Goal: Information Seeking & Learning: Learn about a topic

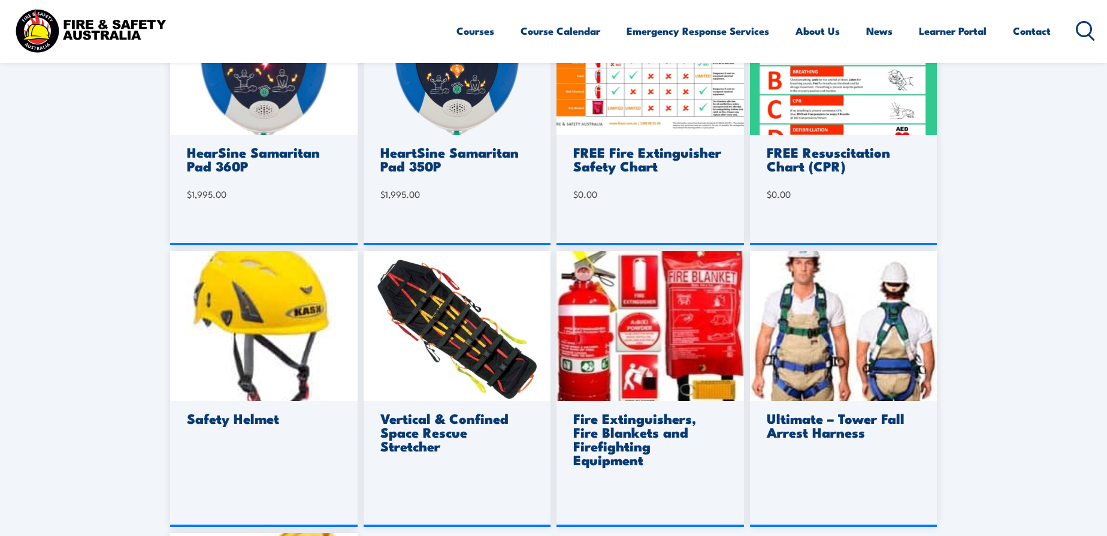
scroll to position [699, 0]
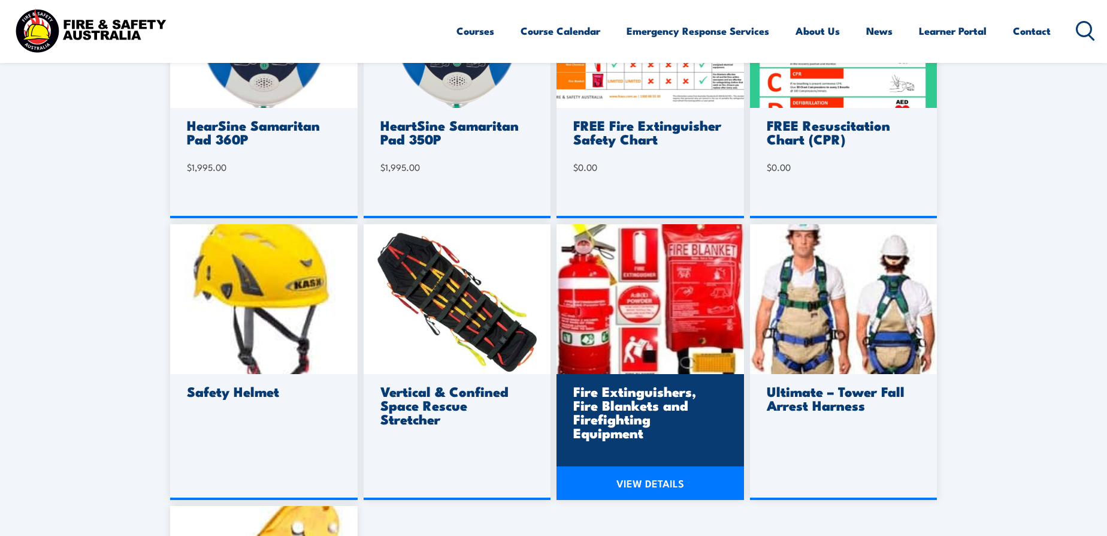
click at [661, 483] on link "VIEW DETAILS" at bounding box center [651, 483] width 188 height 34
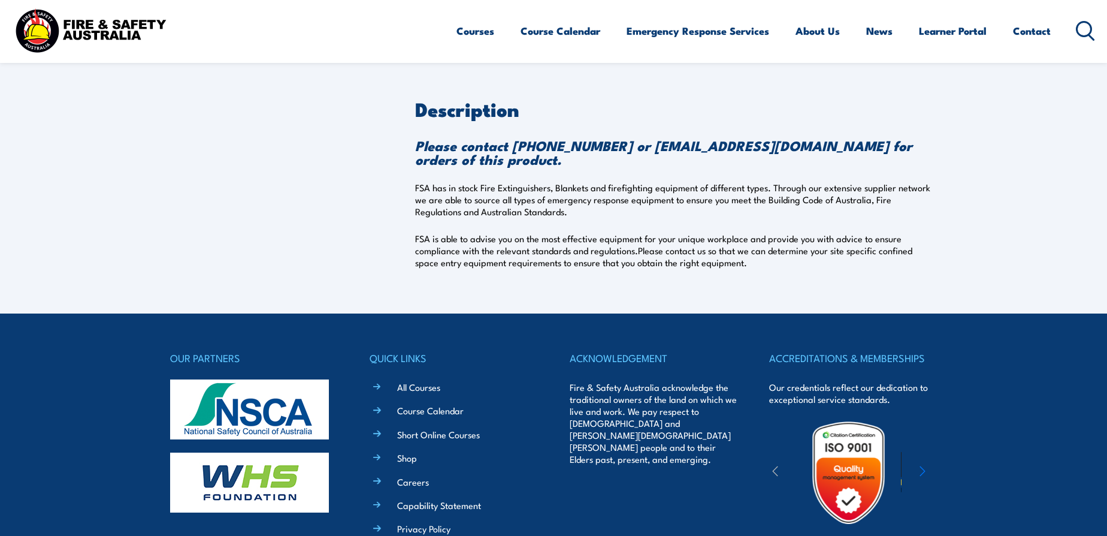
scroll to position [419, 0]
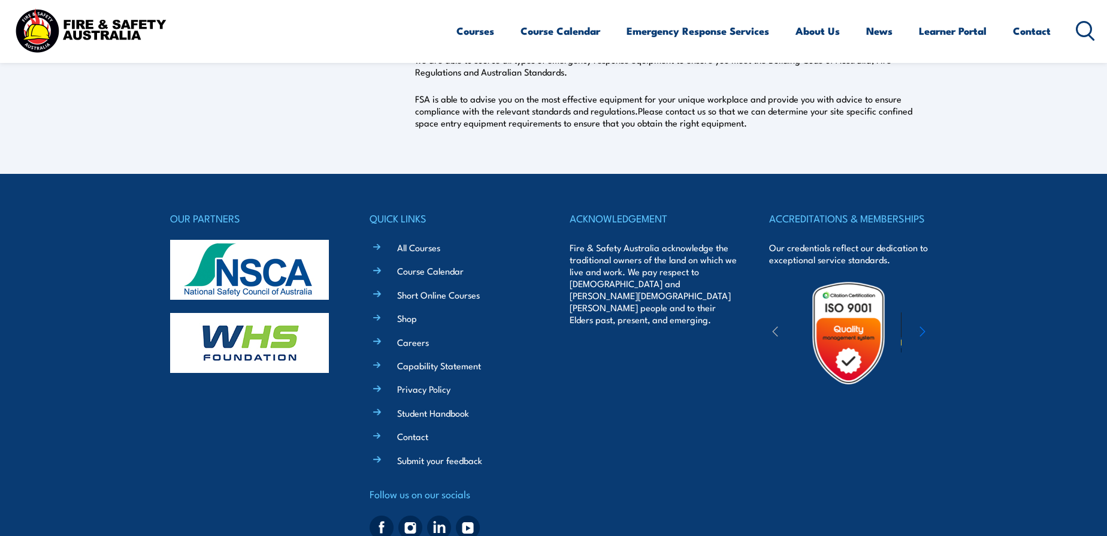
click at [387, 245] on li "All Courses" at bounding box center [462, 247] width 150 height 14
click at [425, 246] on link "All Courses" at bounding box center [418, 247] width 43 height 13
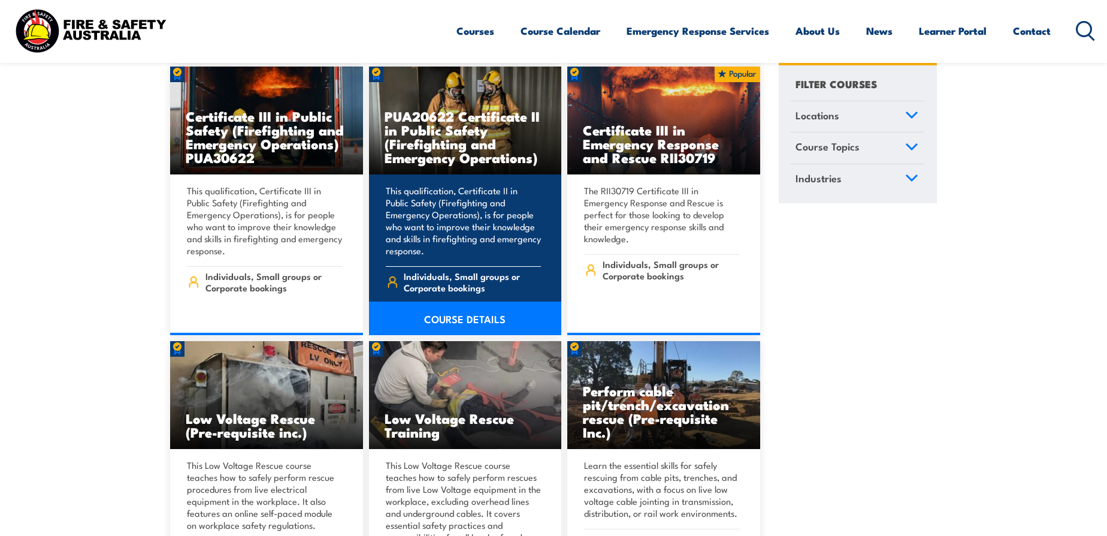
scroll to position [3494, 0]
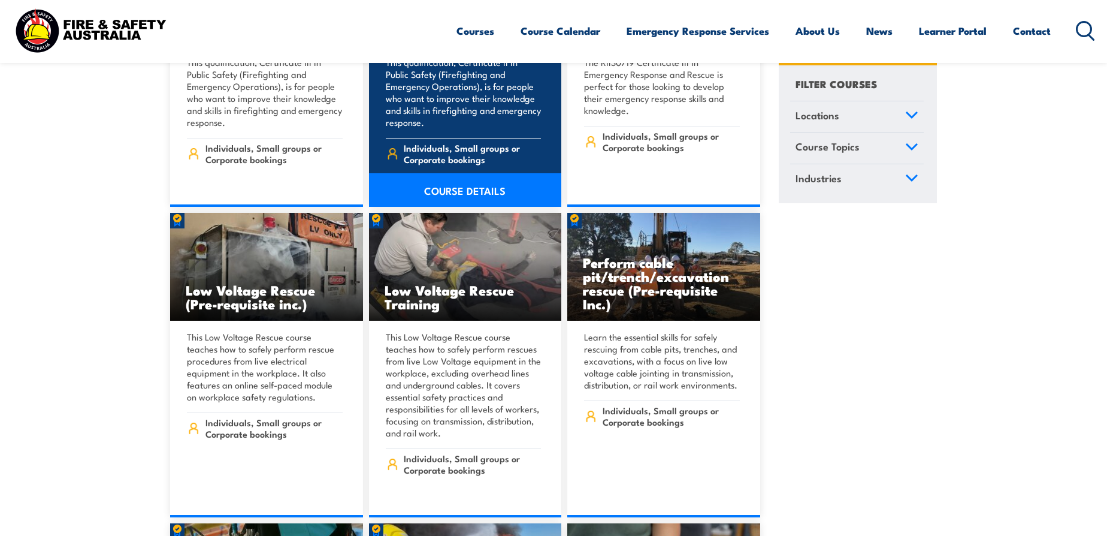
click at [455, 175] on link "COURSE DETAILS" at bounding box center [465, 190] width 193 height 34
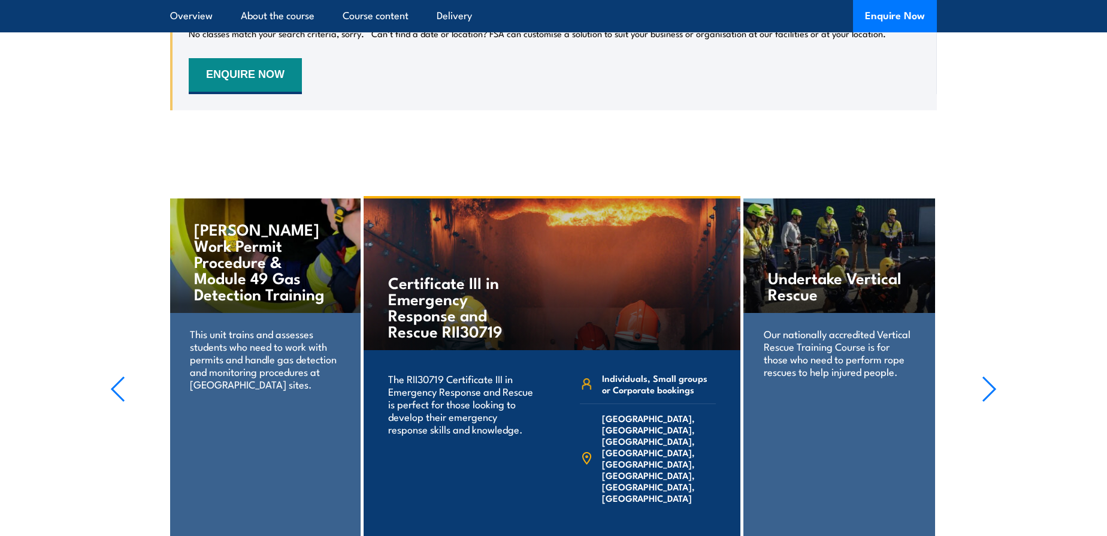
scroll to position [2377, 0]
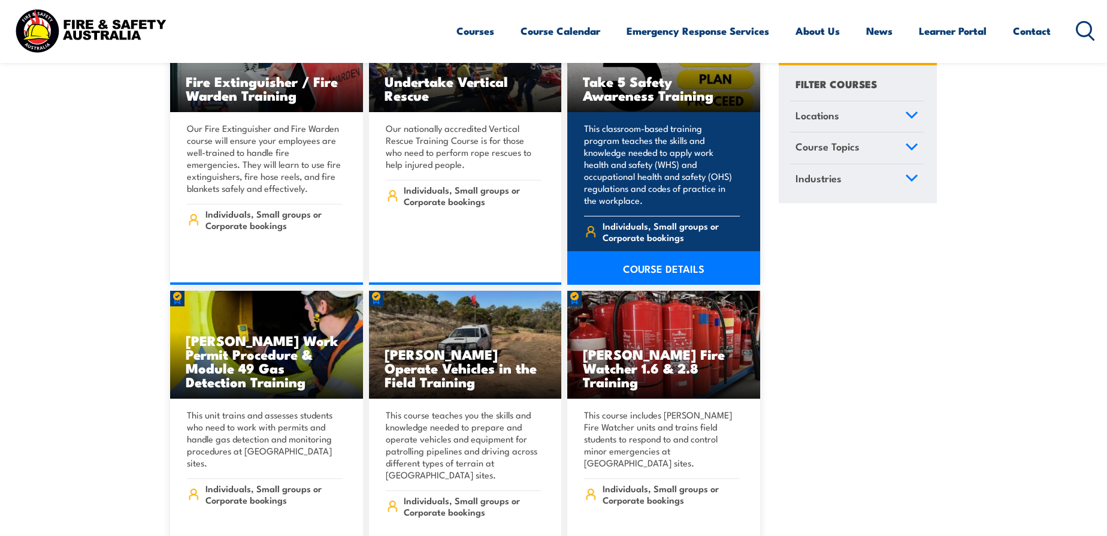
scroll to position [4333, 0]
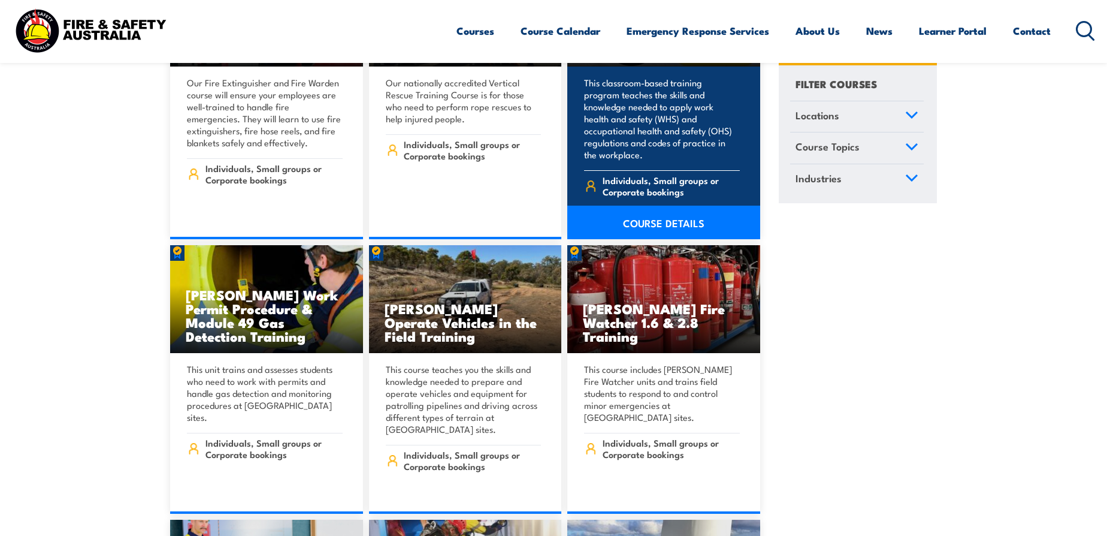
click at [668, 205] on link "COURSE DETAILS" at bounding box center [663, 222] width 193 height 34
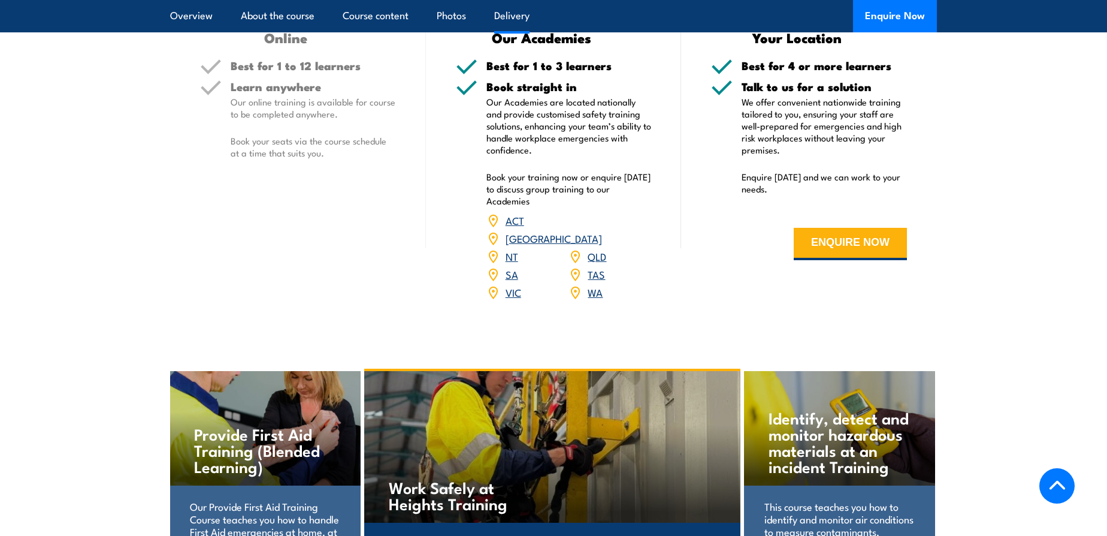
scroll to position [1677, 0]
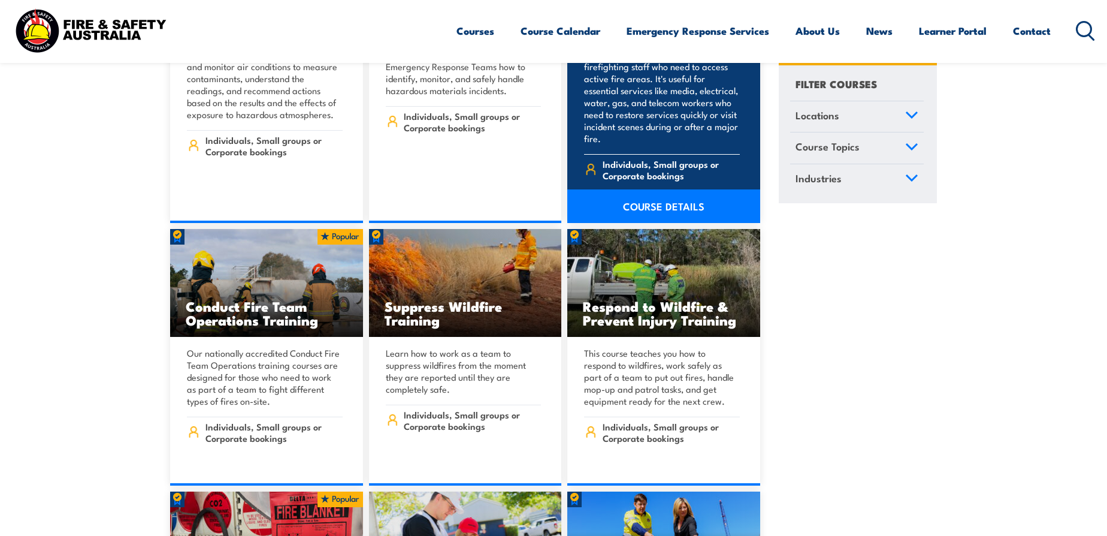
scroll to position [12860, 0]
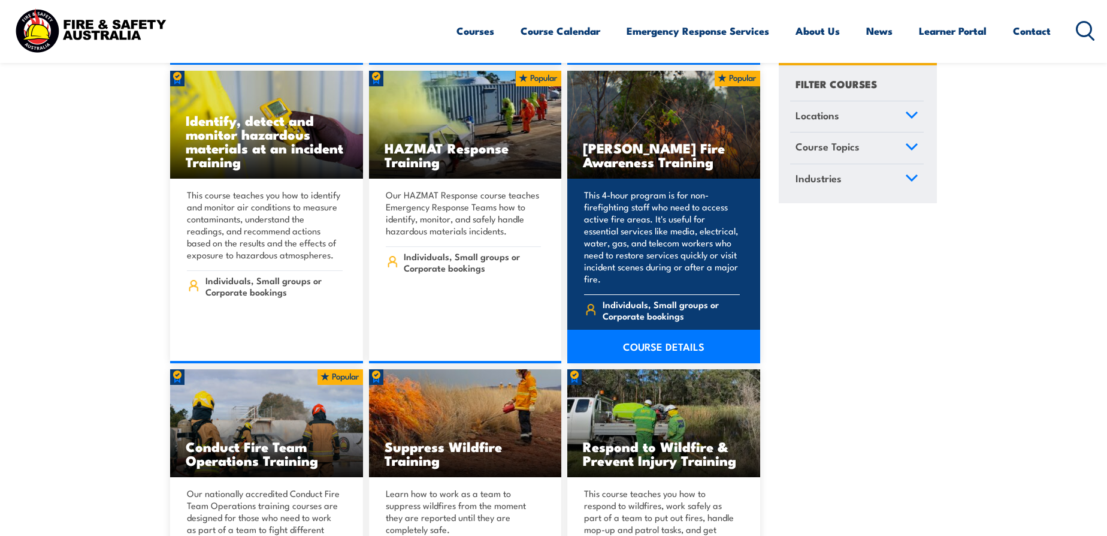
click at [638, 189] on p "This 4-hour program is for non-firefighting staff who need to access active fir…" at bounding box center [662, 237] width 156 height 96
click at [653, 329] on link "COURSE DETAILS" at bounding box center [663, 346] width 193 height 34
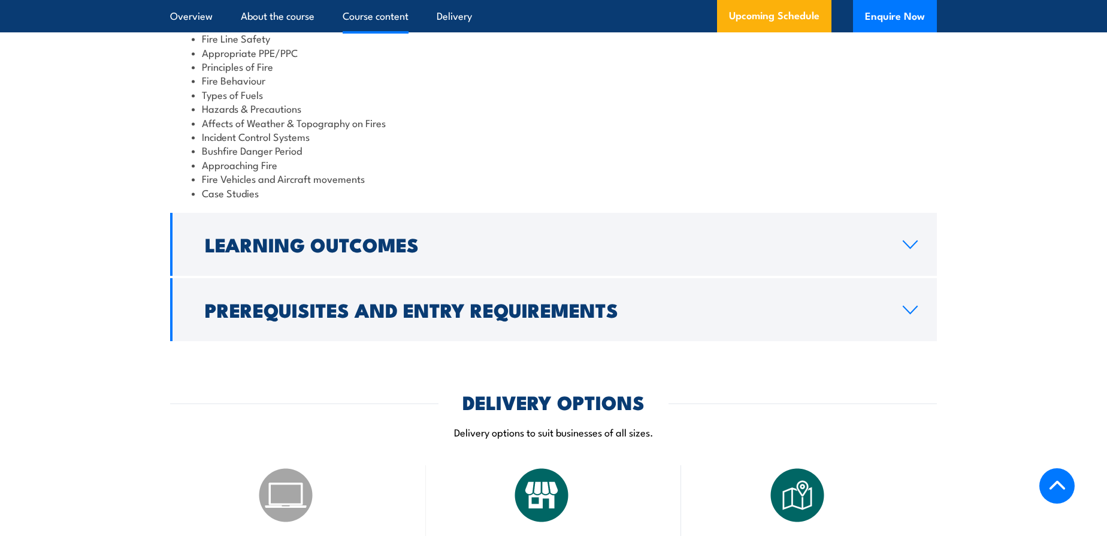
scroll to position [1119, 0]
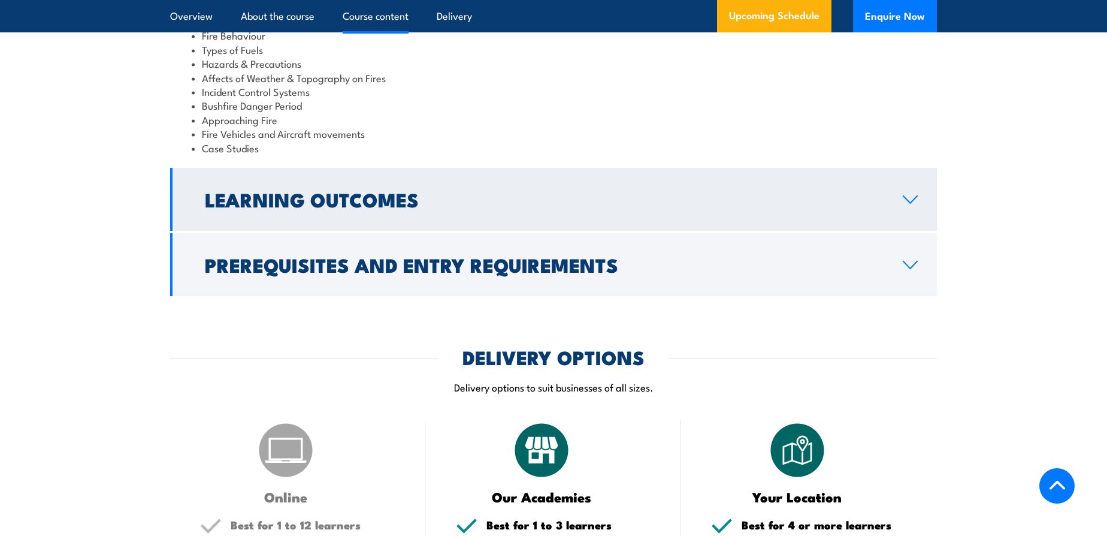
click at [911, 195] on icon at bounding box center [910, 200] width 16 height 10
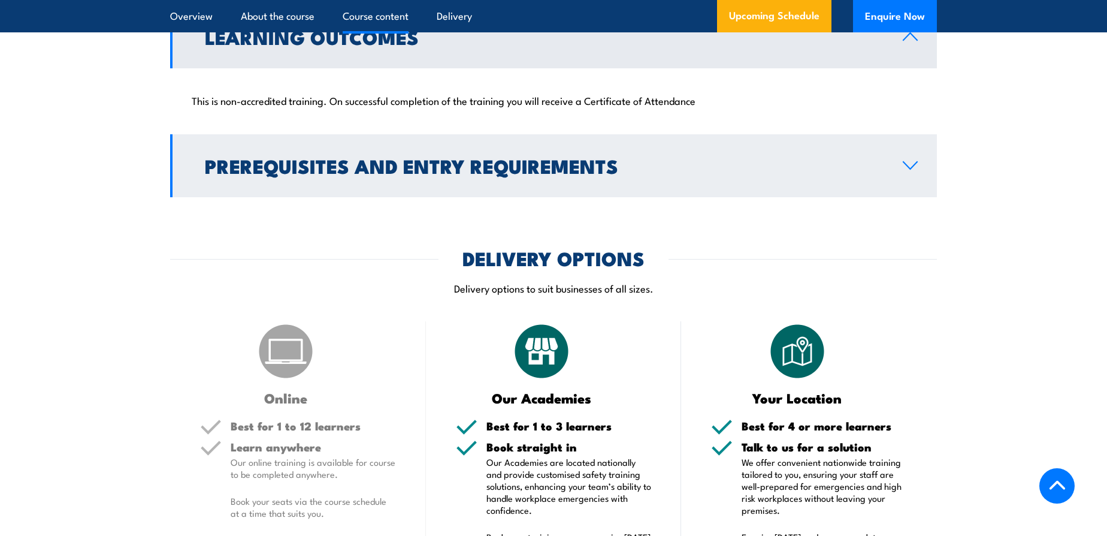
click at [907, 162] on icon at bounding box center [910, 165] width 14 height 7
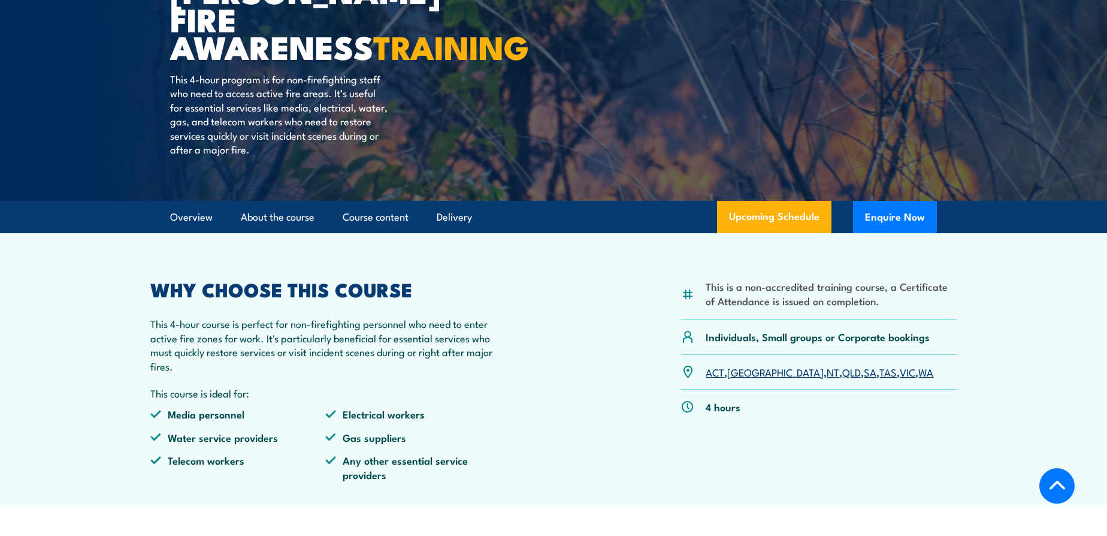
scroll to position [0, 0]
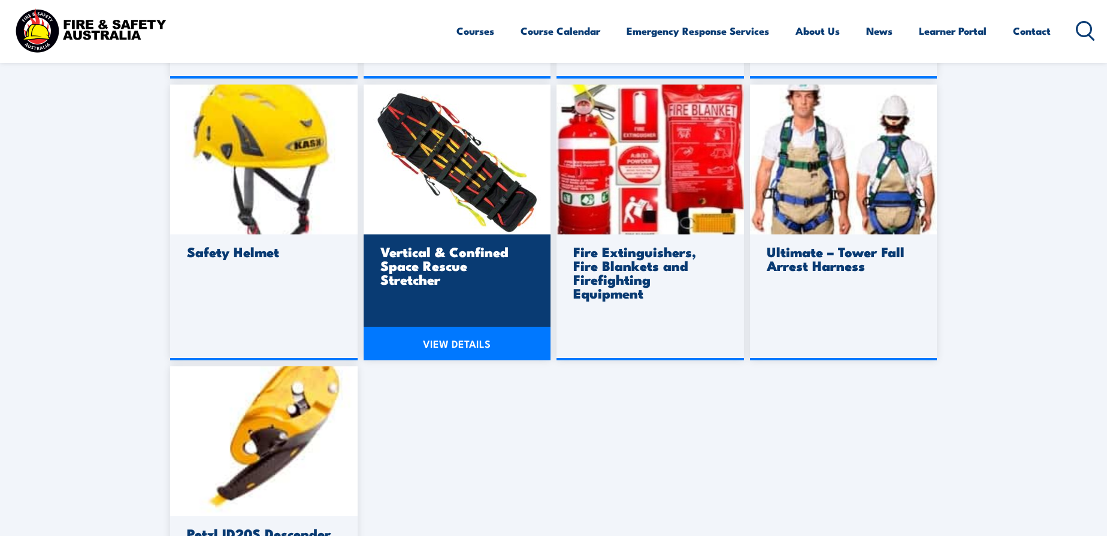
scroll to position [979, 0]
